Goal: Navigation & Orientation: Find specific page/section

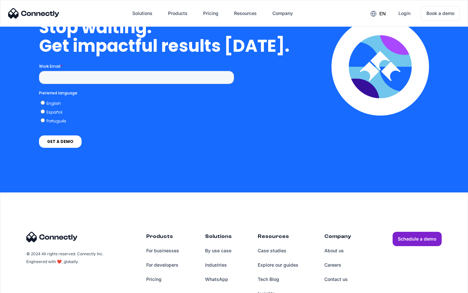
scroll to position [1891, 0]
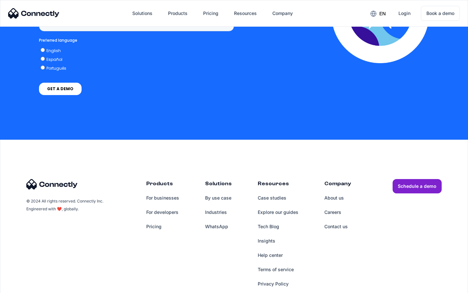
scroll to position [487, 0]
